Goal: Navigation & Orientation: Understand site structure

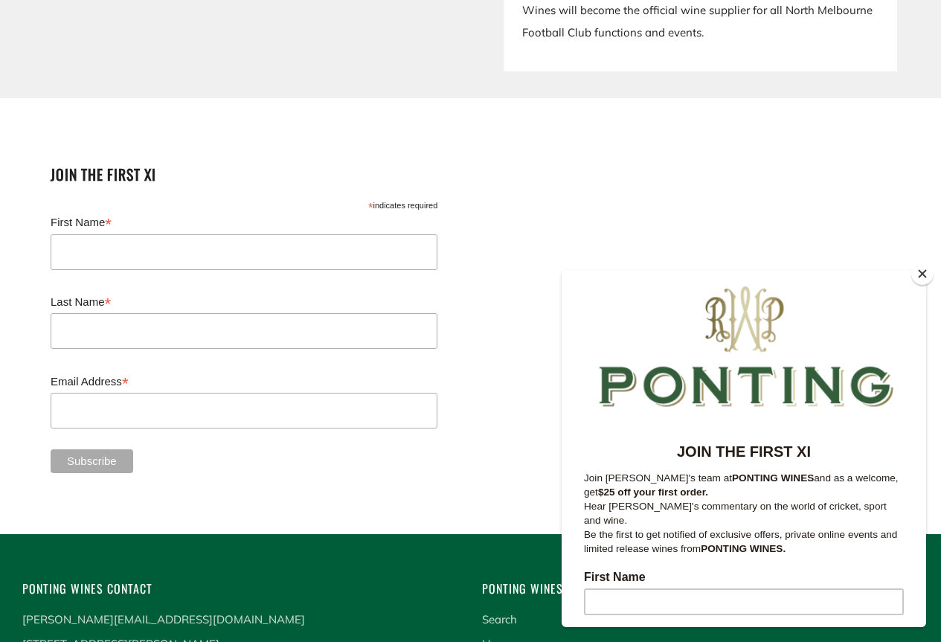
scroll to position [3747, 0]
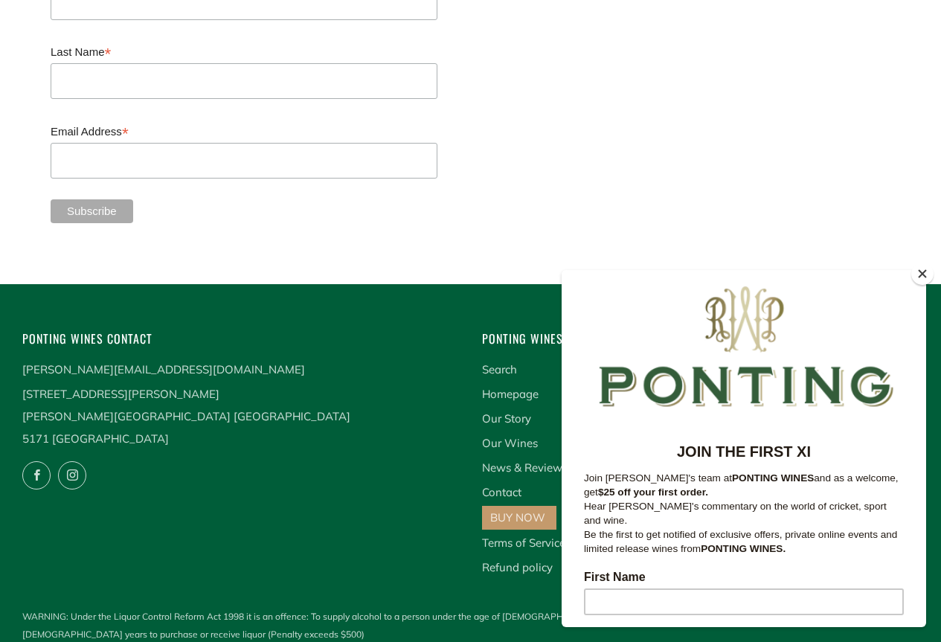
click at [920, 272] on button "Close" at bounding box center [922, 274] width 22 height 22
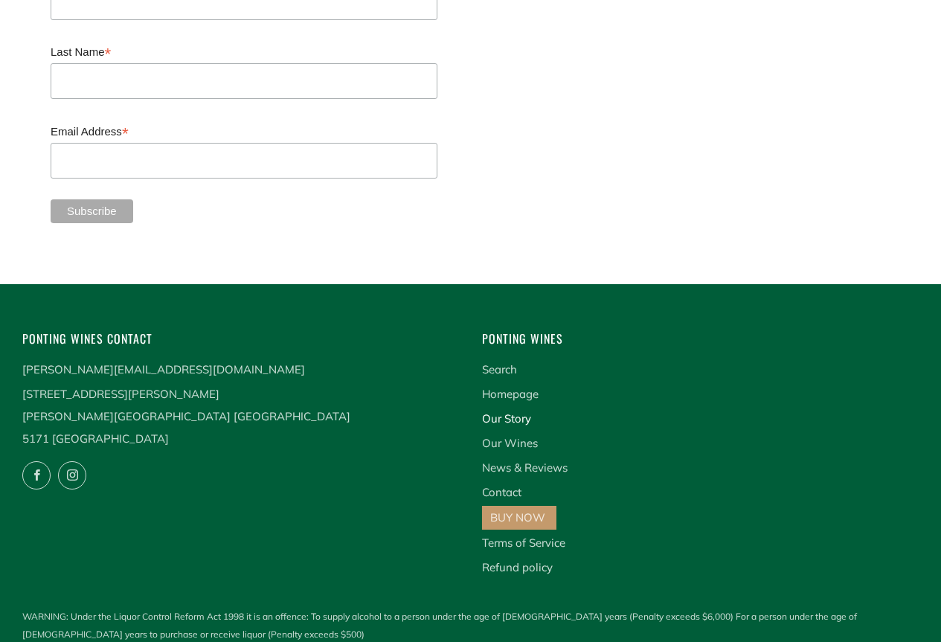
click at [510, 411] on link "Our Story" at bounding box center [506, 418] width 49 height 14
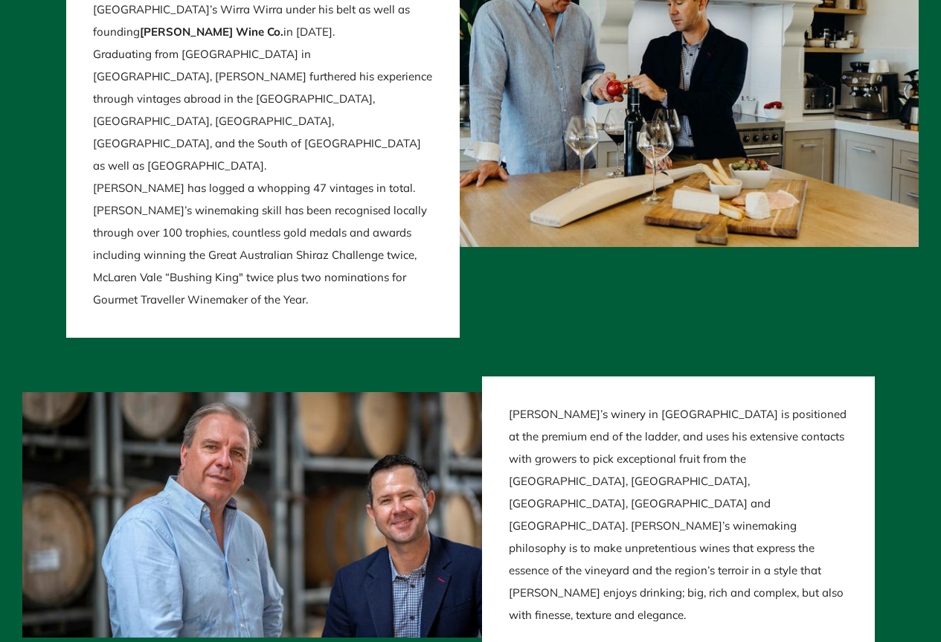
scroll to position [3026, 0]
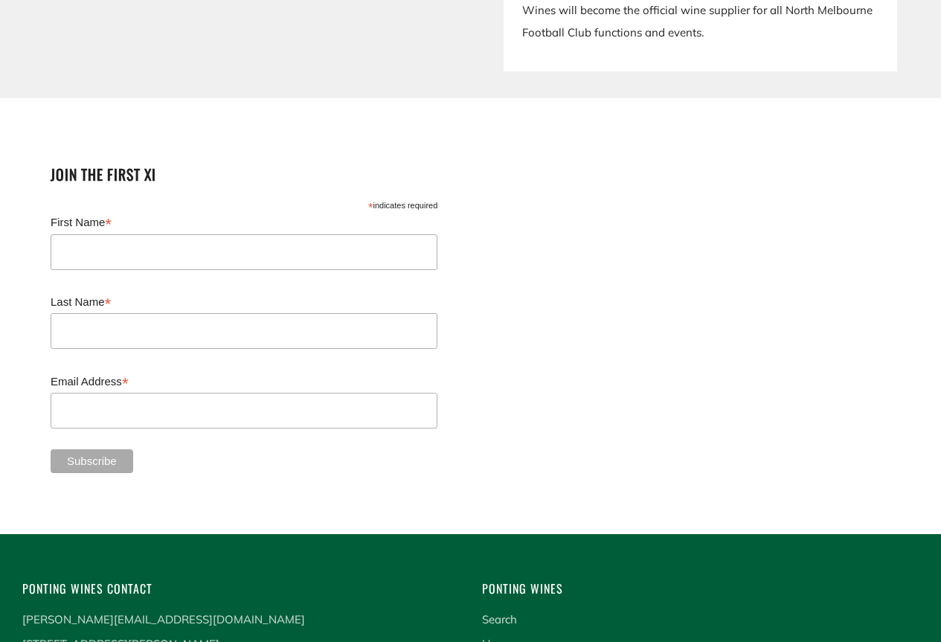
scroll to position [3755, 0]
